Goal: Task Accomplishment & Management: Manage account settings

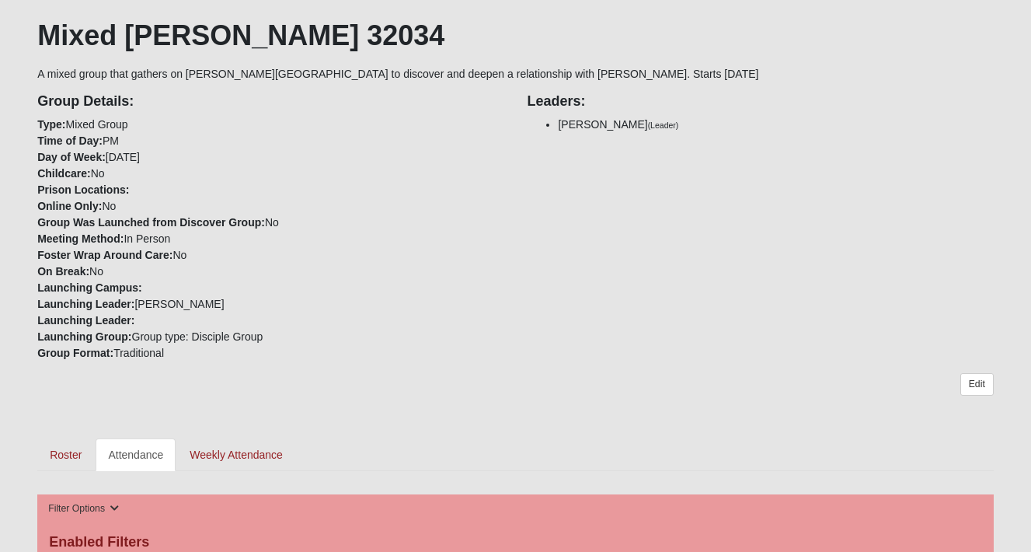
scroll to position [416, 0]
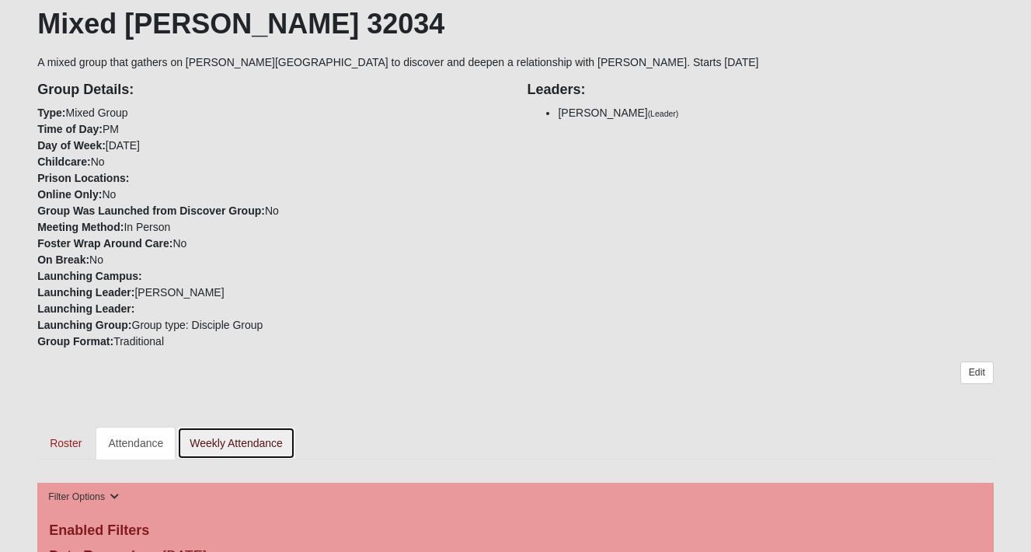
click at [252, 426] on link "Weekly Attendance" at bounding box center [236, 442] width 118 height 33
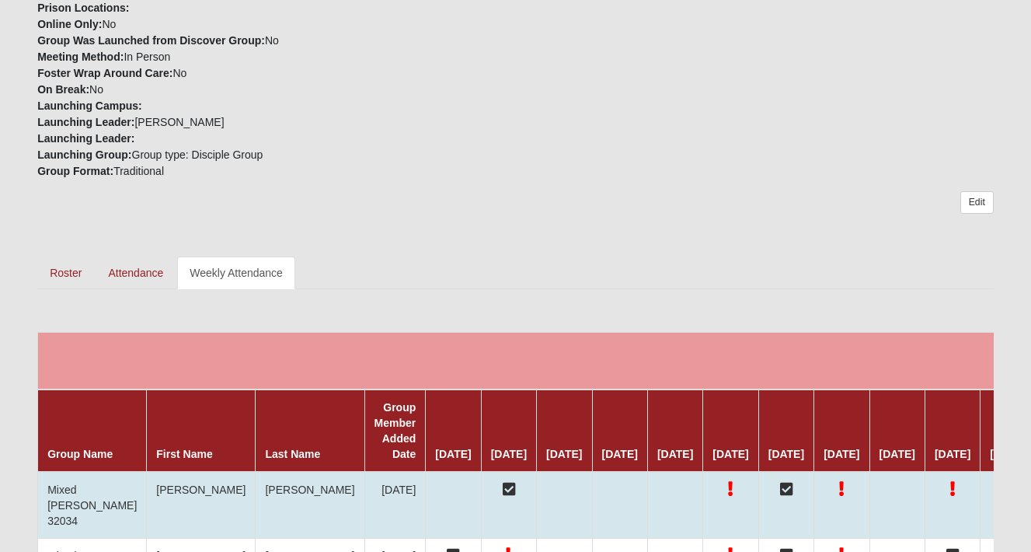
scroll to position [587, 0]
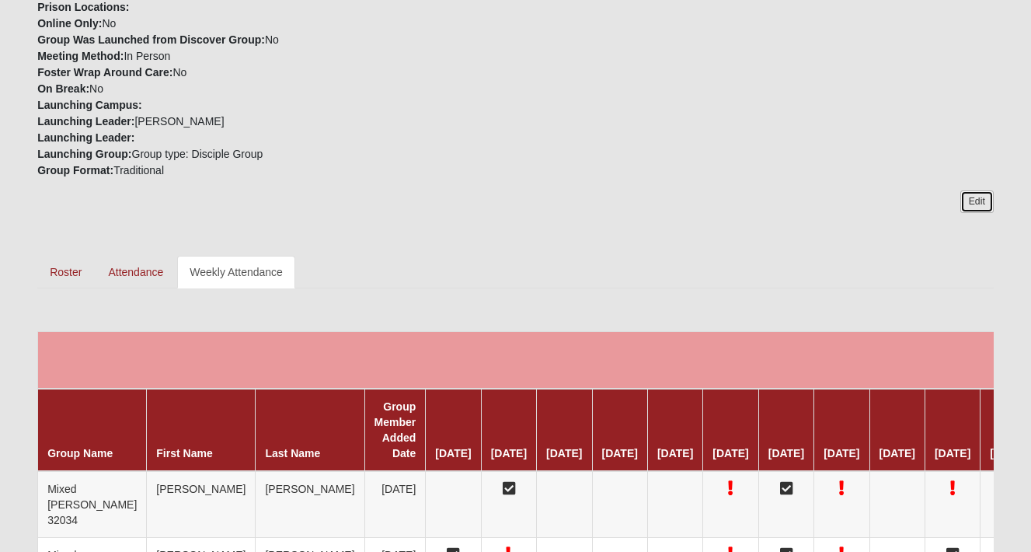
click at [976, 190] on link "Edit" at bounding box center [976, 201] width 33 height 23
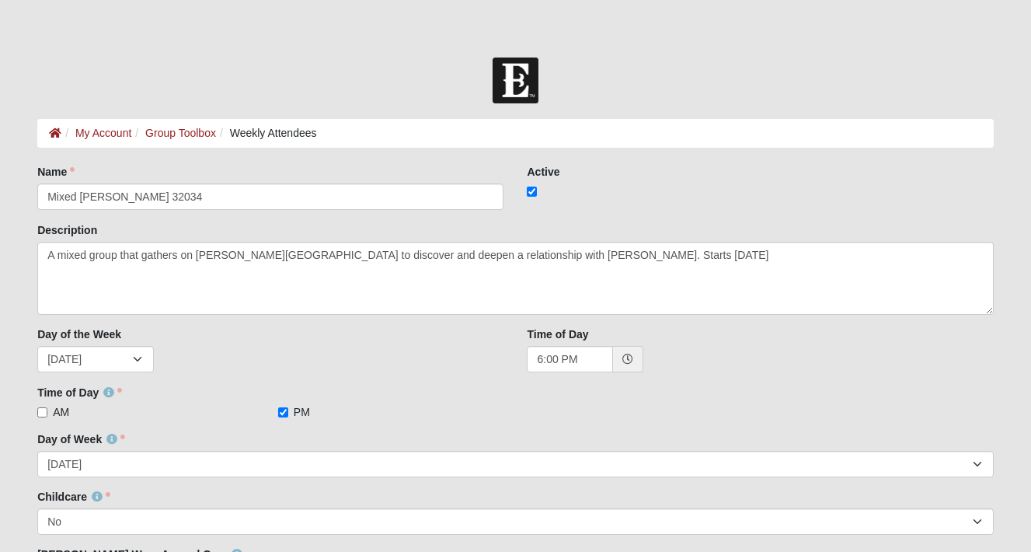
scroll to position [85, 0]
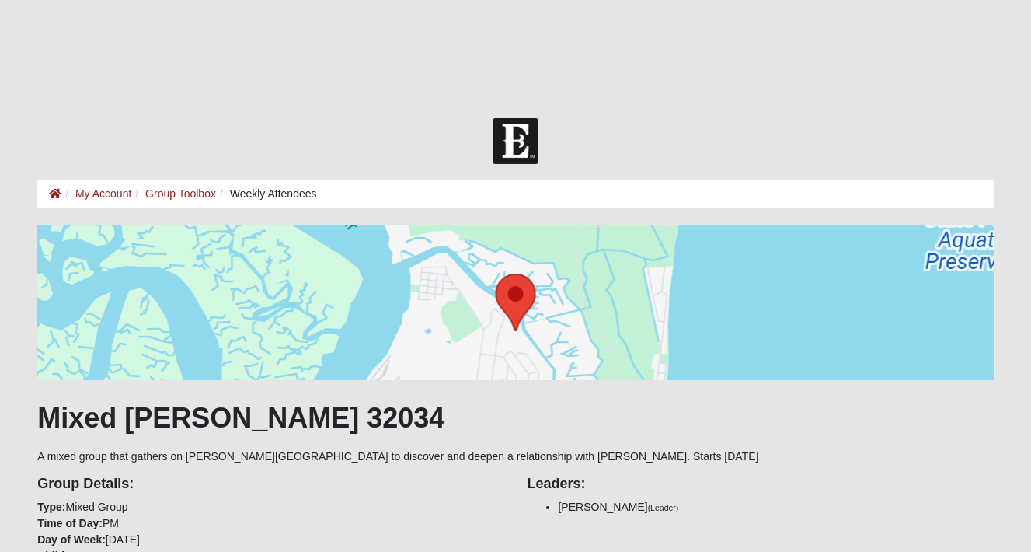
scroll to position [0, 0]
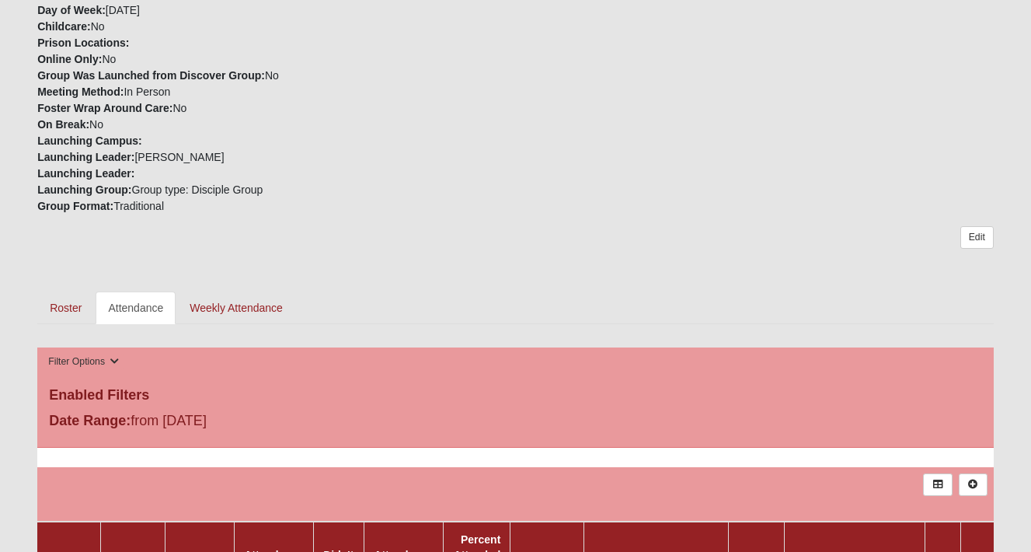
scroll to position [606, 0]
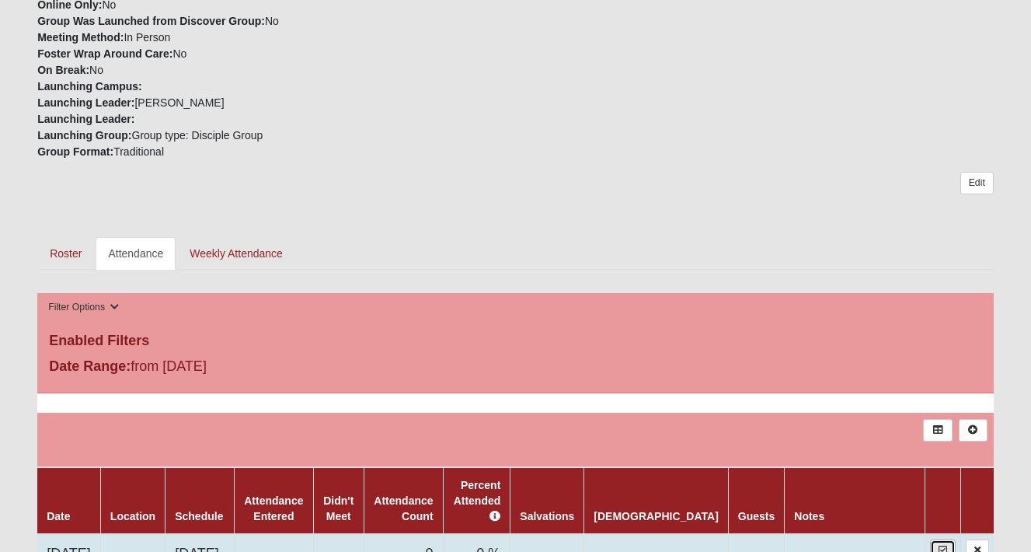
click at [945, 545] on icon at bounding box center [942, 549] width 9 height 9
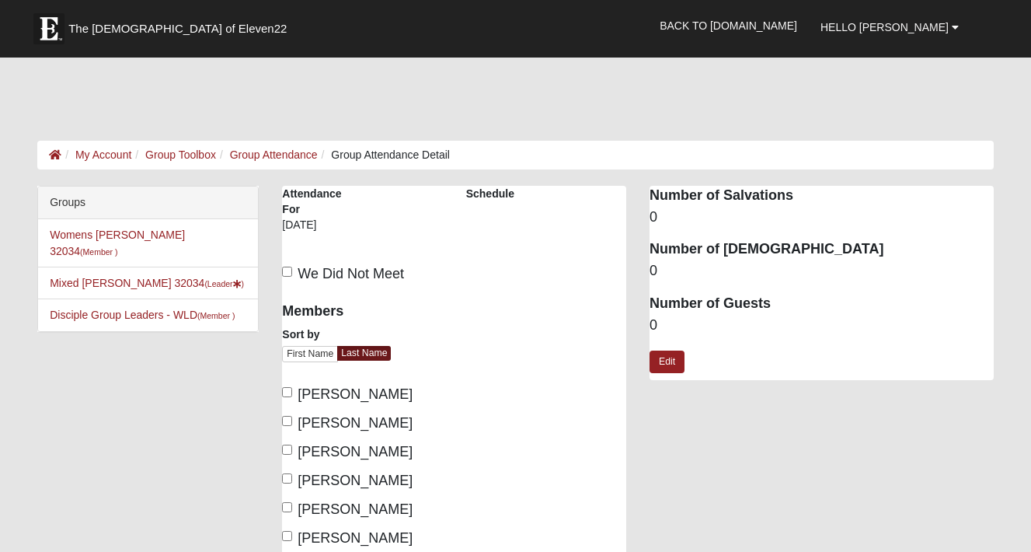
click at [293, 412] on label "Deimling, Stephanie" at bounding box center [347, 422] width 131 height 21
click at [292, 416] on input "Deimling, Stephanie" at bounding box center [287, 421] width 10 height 10
checkbox input "true"
click at [288, 502] on input "Murphy, Callie" at bounding box center [287, 507] width 10 height 10
checkbox input "true"
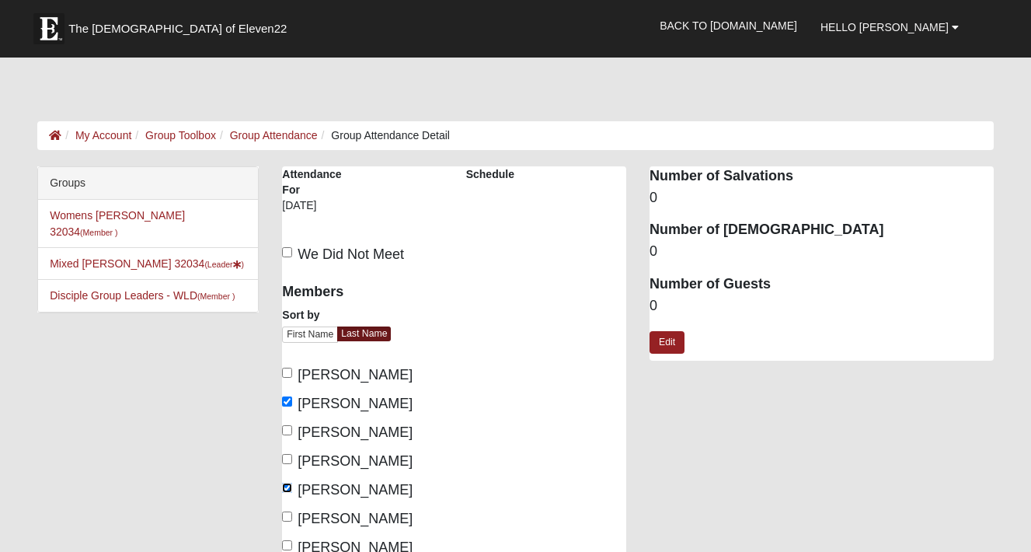
scroll to position [23, 0]
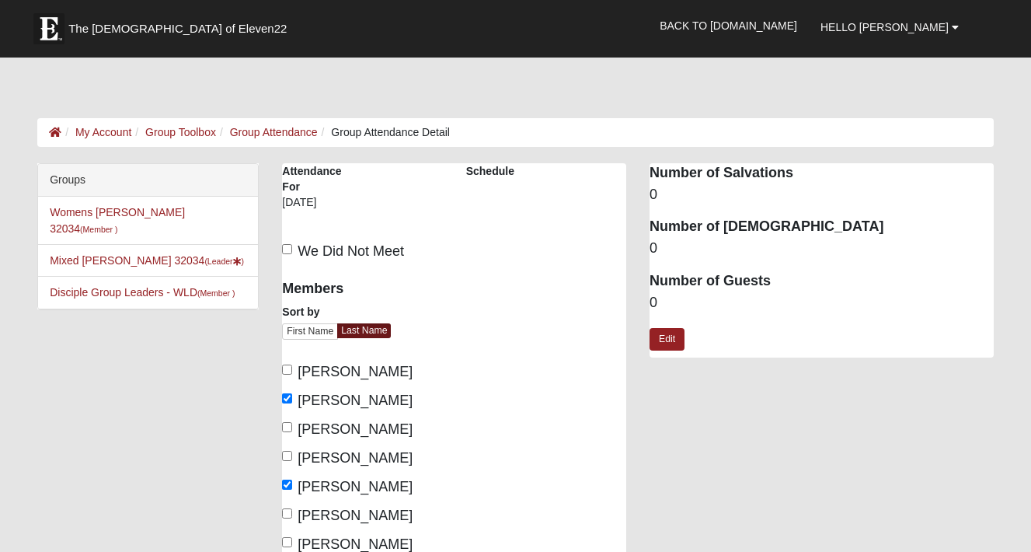
checkbox input "true"
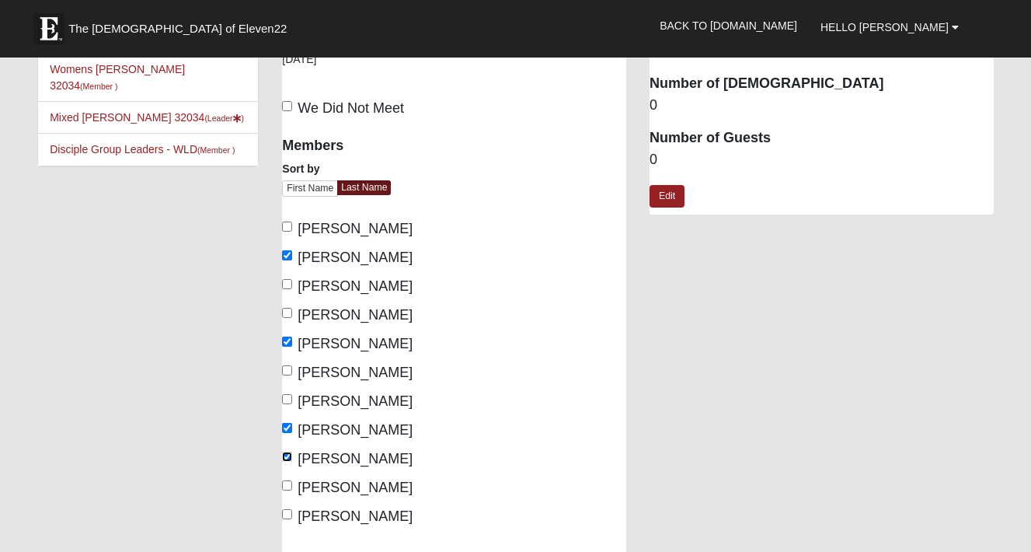
scroll to position [194, 0]
